Goal: Find contact information: Find contact information

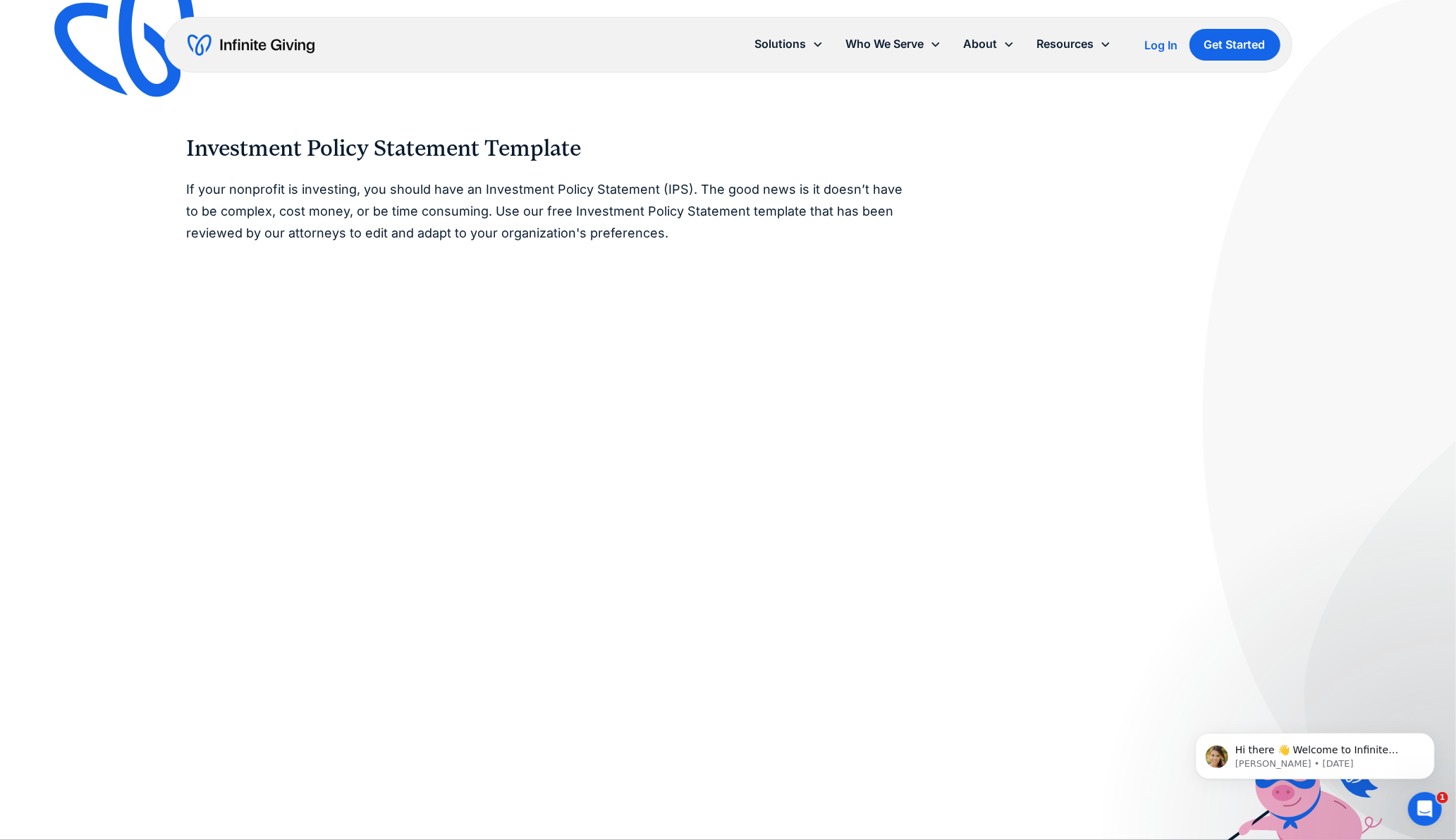
scroll to position [6, 0]
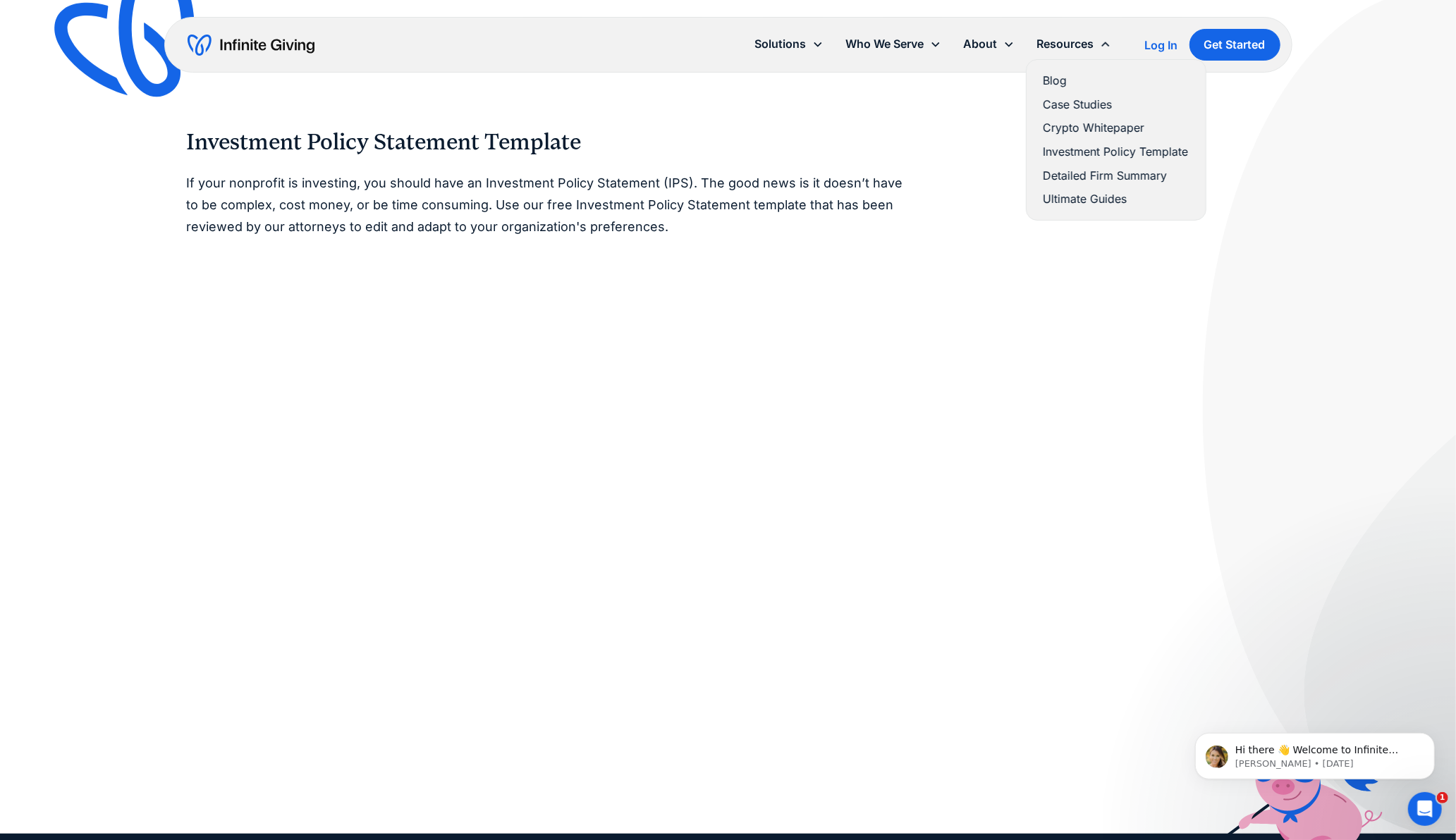
click at [1075, 149] on link "Investment Policy Template" at bounding box center [1115, 151] width 145 height 19
